Goal: Task Accomplishment & Management: Complete application form

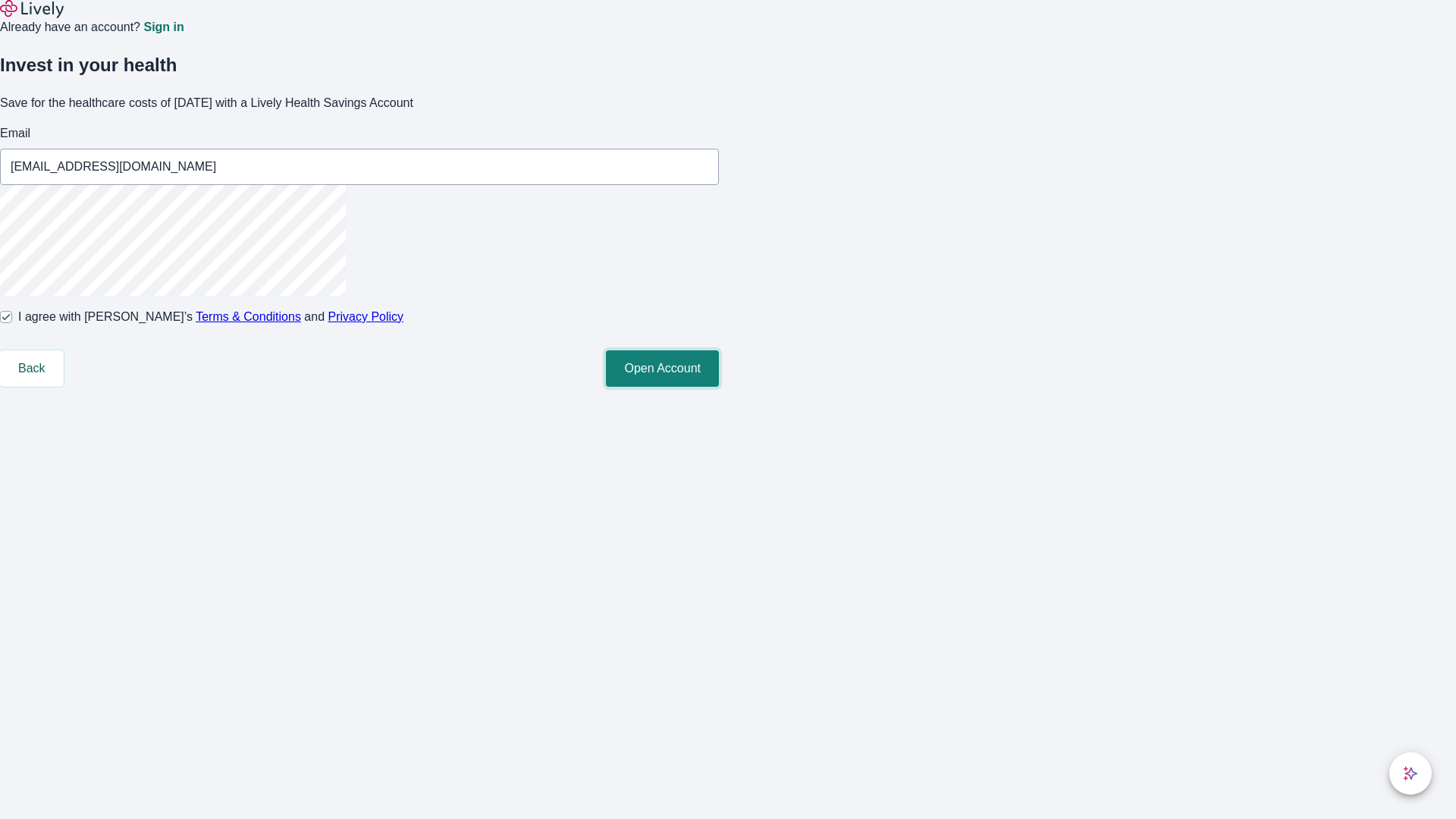
click at [719, 387] on button "Open Account" at bounding box center [663, 368] width 113 height 36
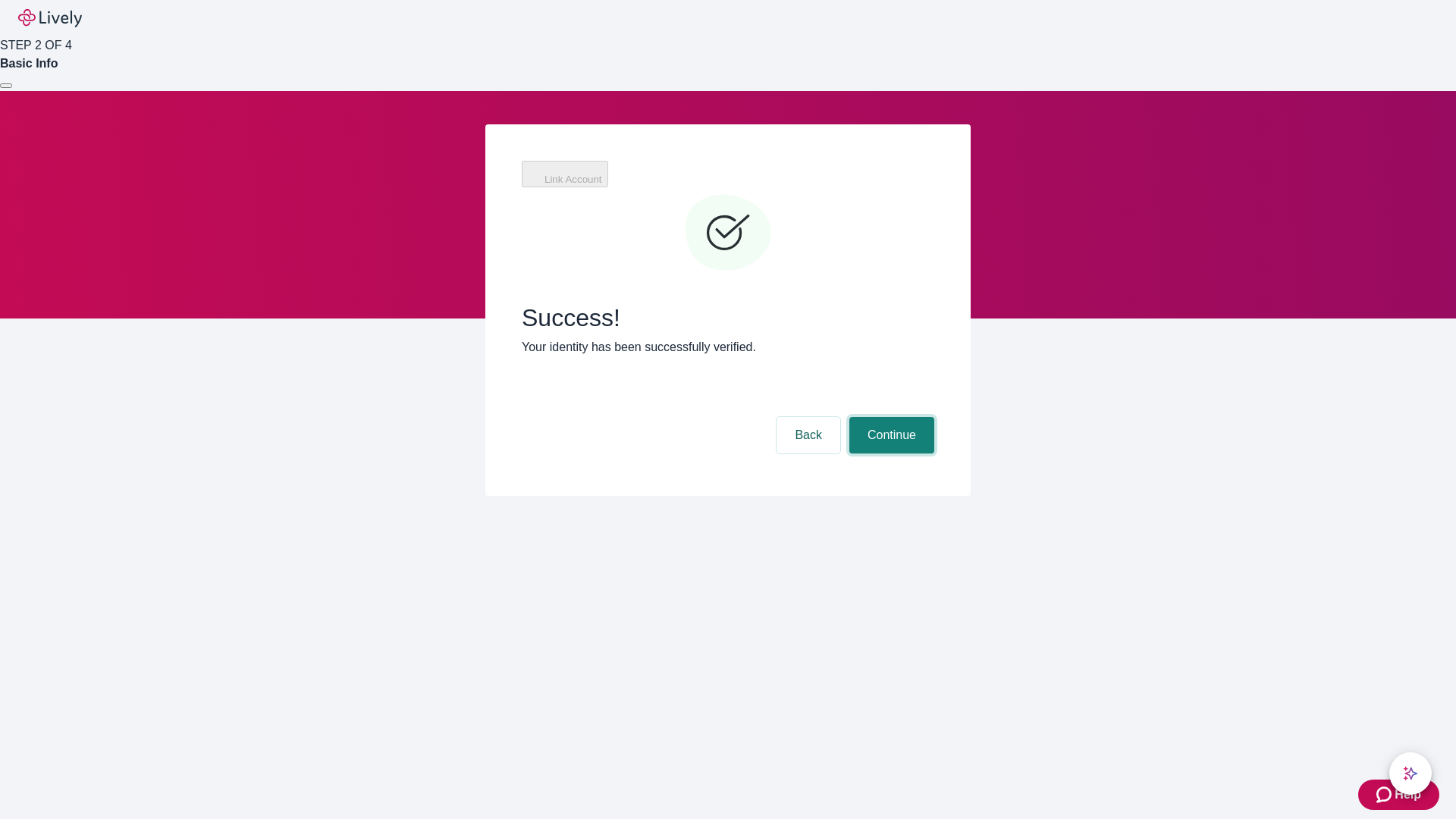
click at [890, 417] on button "Continue" at bounding box center [892, 435] width 85 height 36
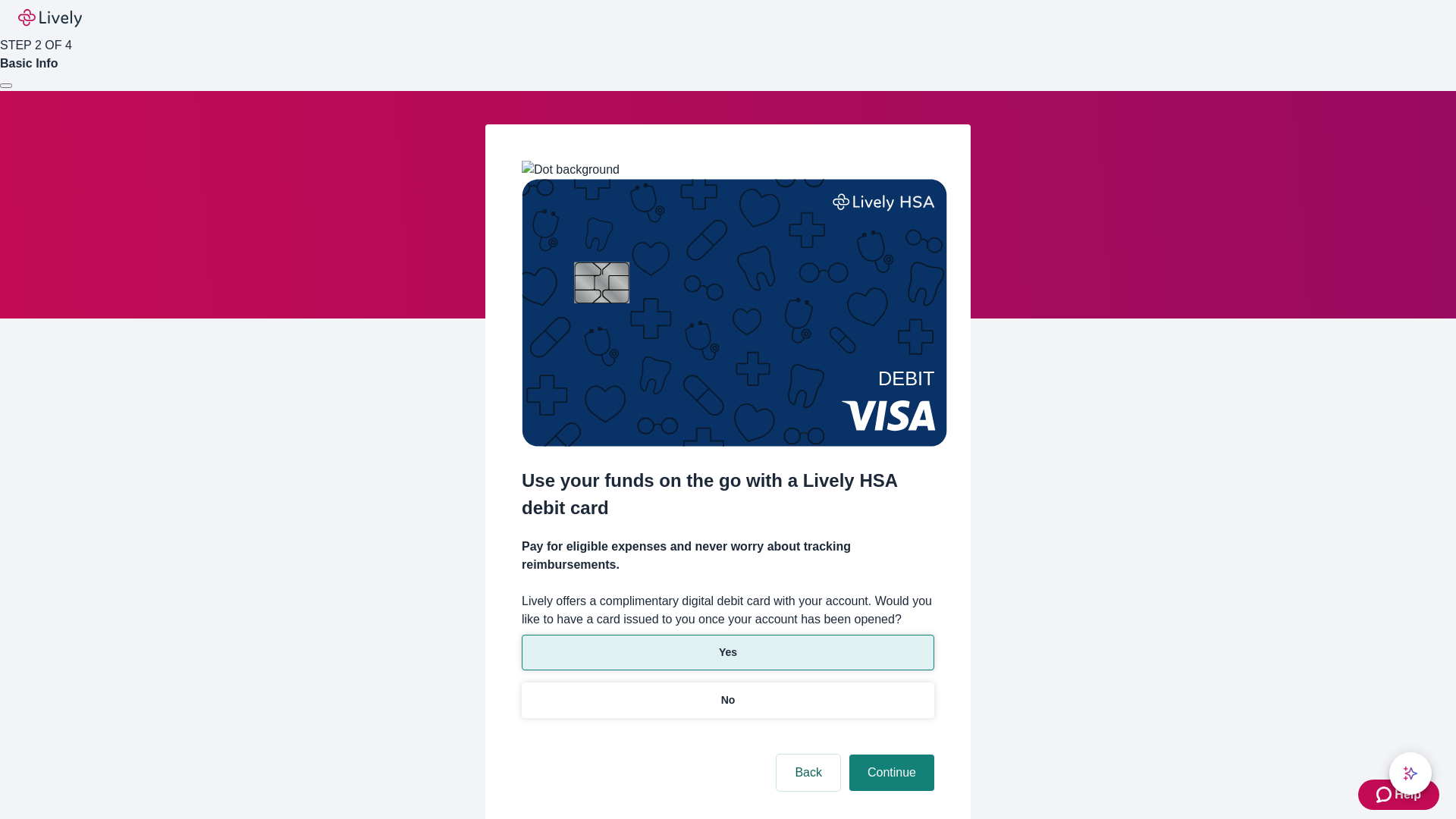
click at [728, 644] on p "Yes" at bounding box center [728, 652] width 18 height 16
click at [890, 754] on button "Continue" at bounding box center [892, 772] width 85 height 36
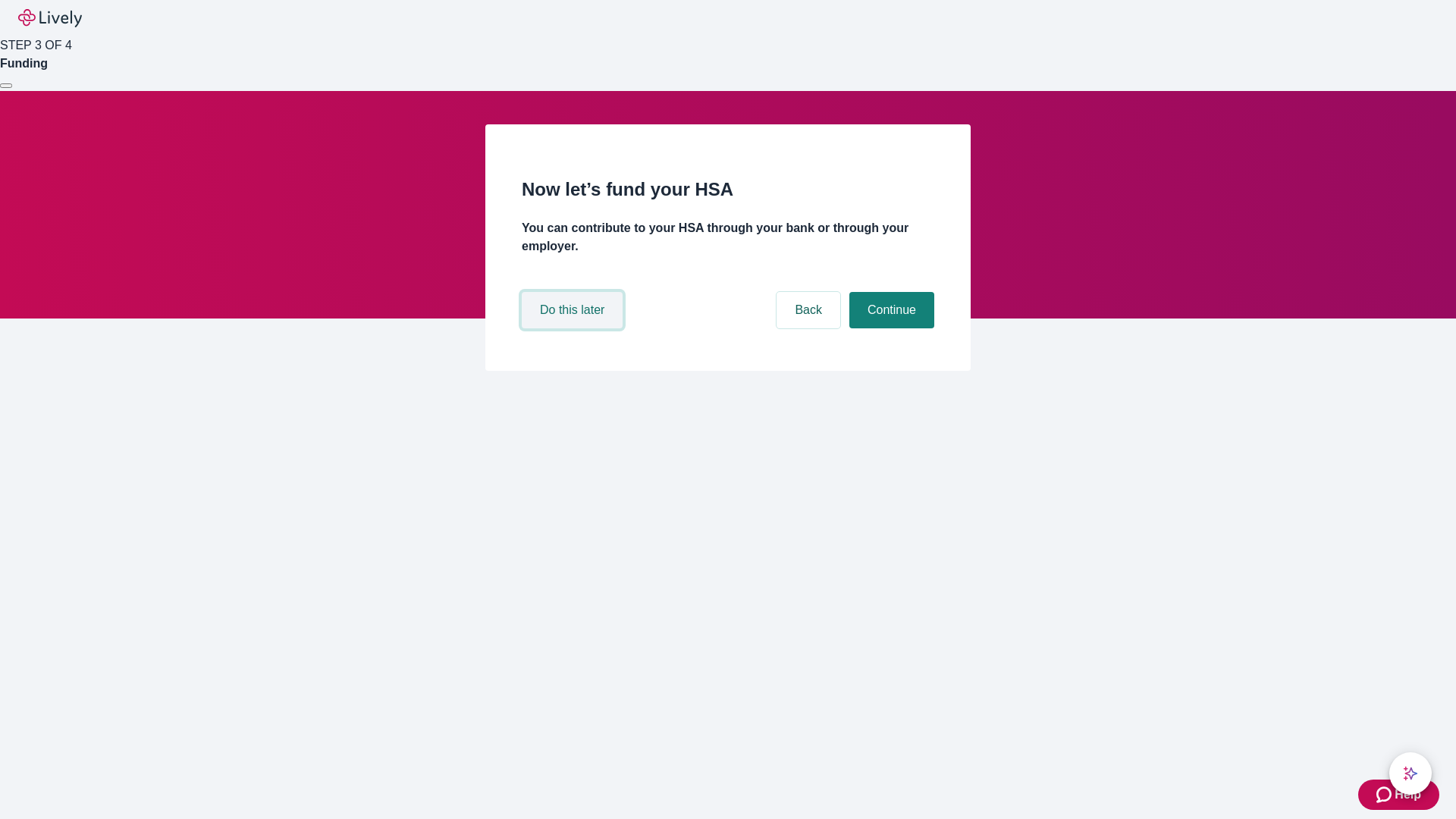
click at [574, 328] on button "Do this later" at bounding box center [572, 310] width 101 height 36
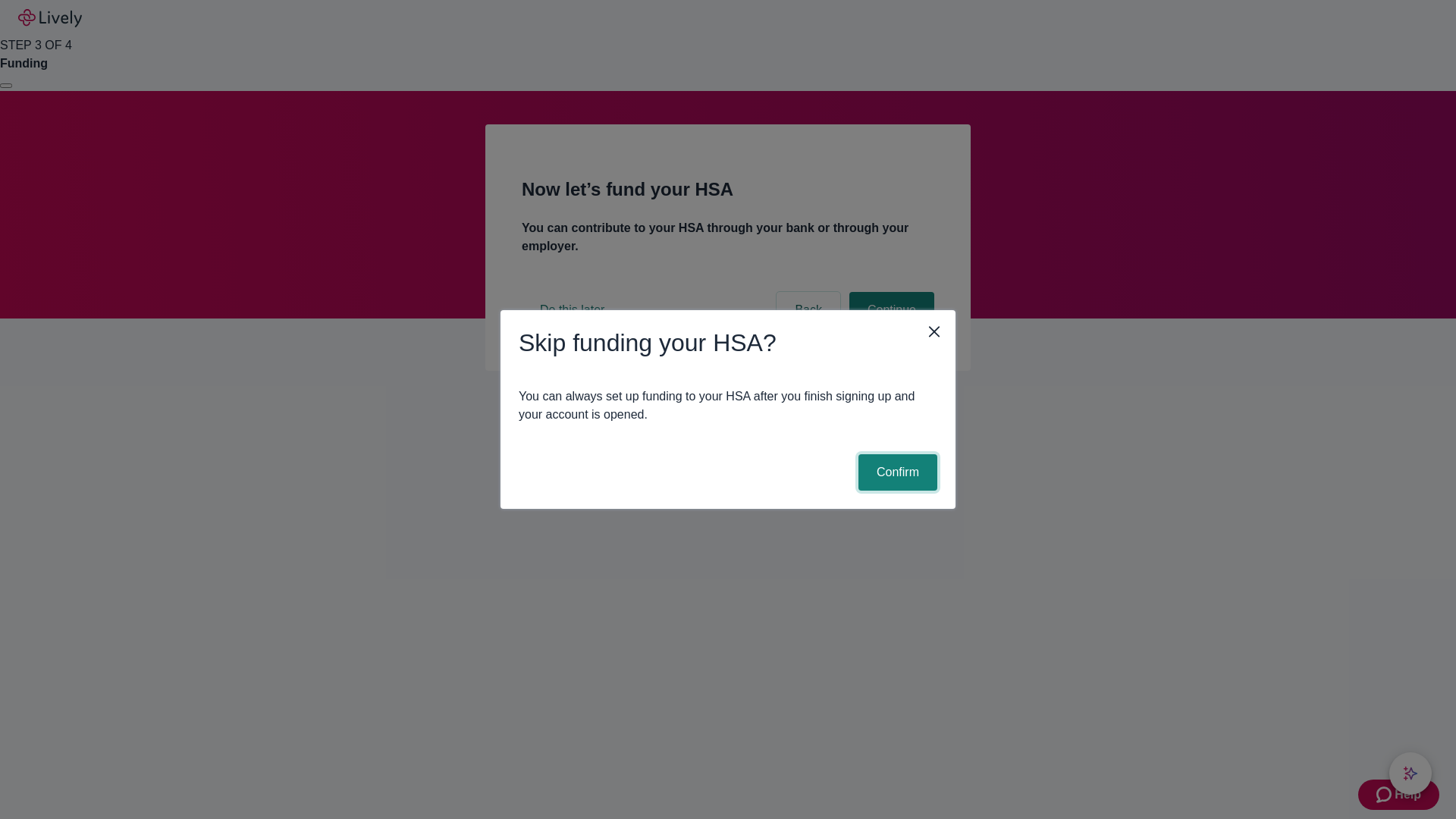
click at [896, 472] on button "Confirm" at bounding box center [898, 472] width 79 height 36
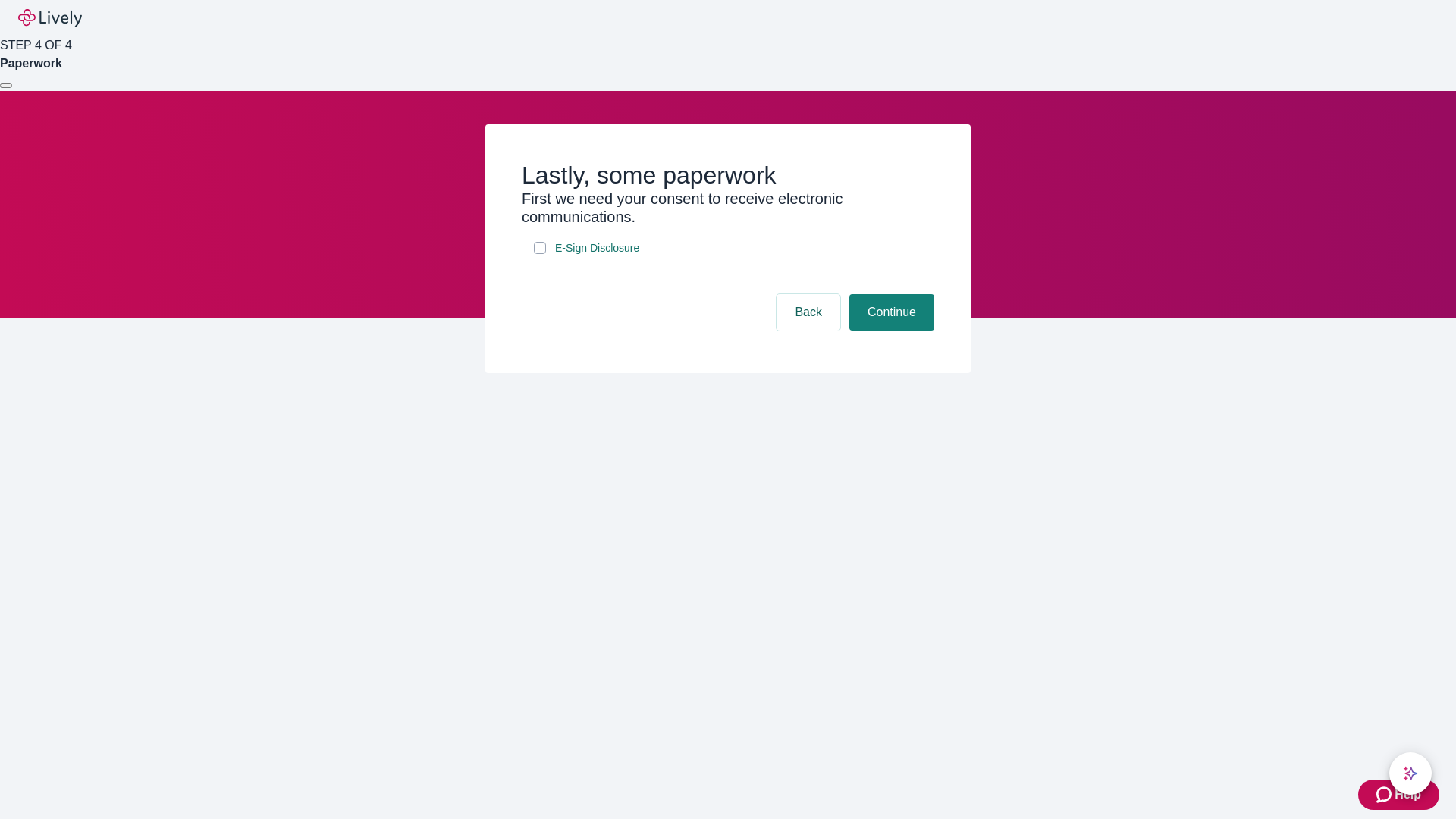
click at [540, 254] on input "E-Sign Disclosure" at bounding box center [540, 248] width 12 height 12
checkbox input "true"
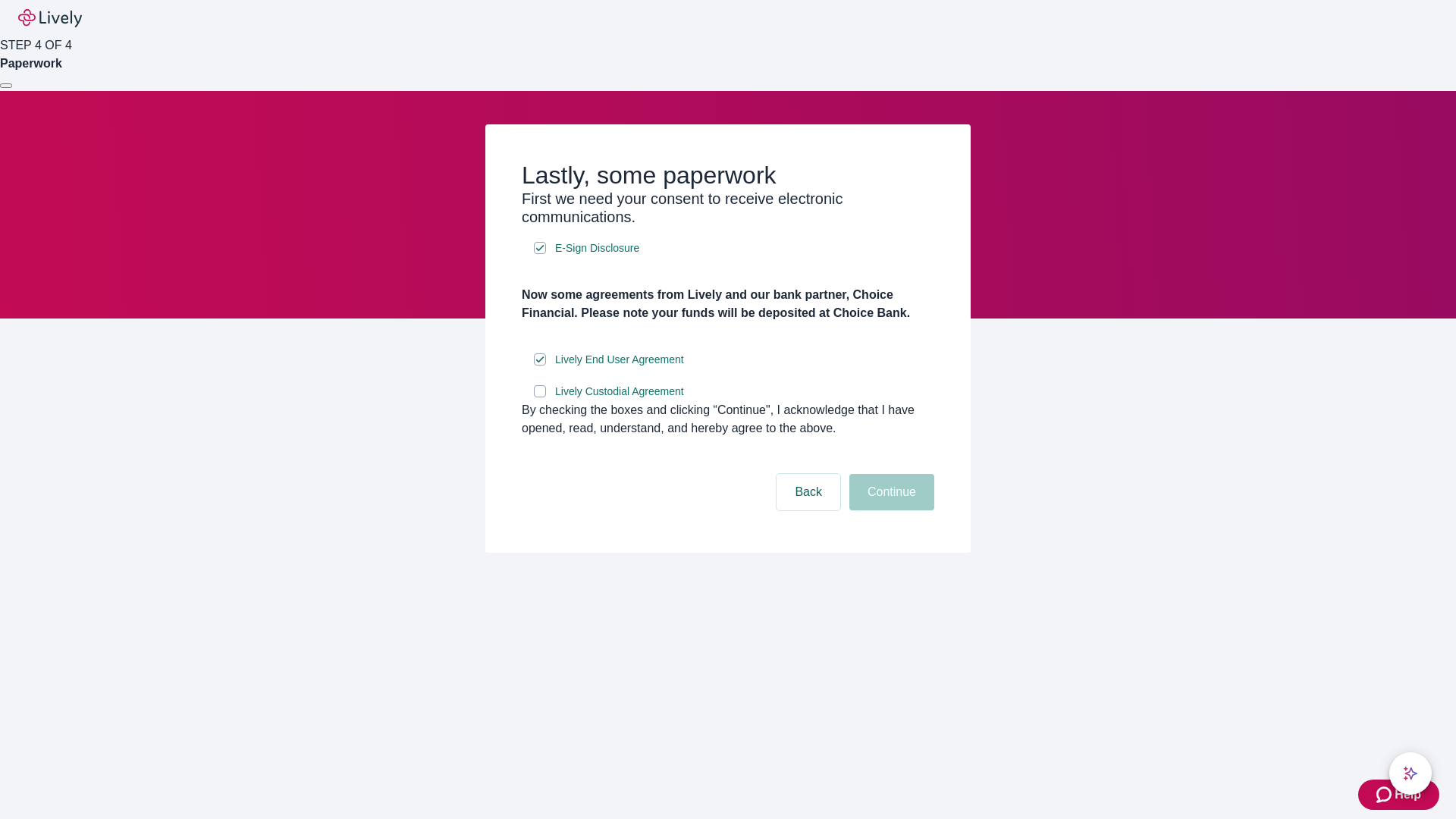
click at [540, 397] on input "Lively Custodial Agreement" at bounding box center [540, 391] width 12 height 12
checkbox input "true"
click at [890, 510] on button "Continue" at bounding box center [892, 492] width 85 height 36
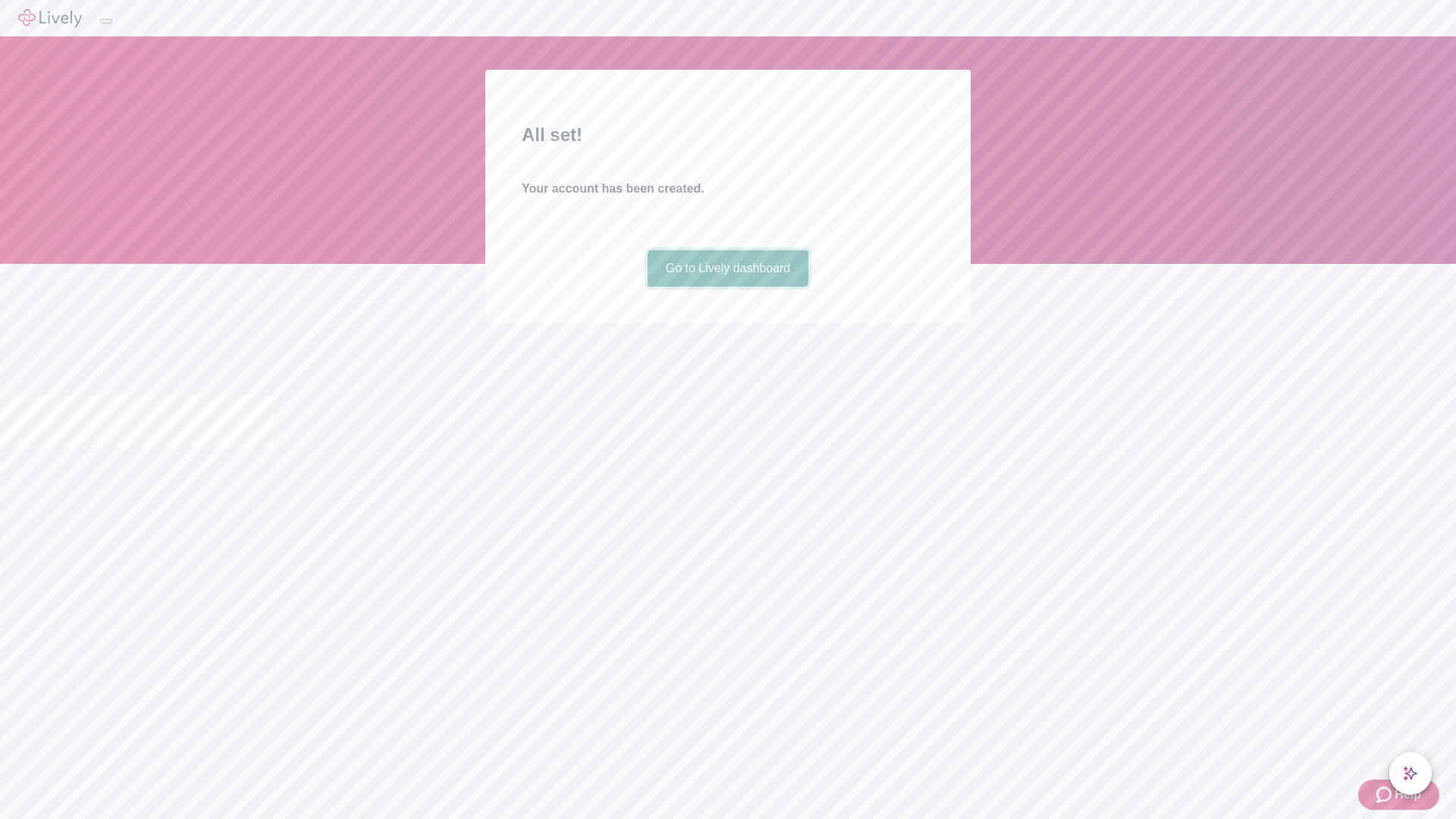
click at [728, 287] on link "Go to Lively dashboard" at bounding box center [728, 268] width 162 height 36
